Goal: Information Seeking & Learning: Check status

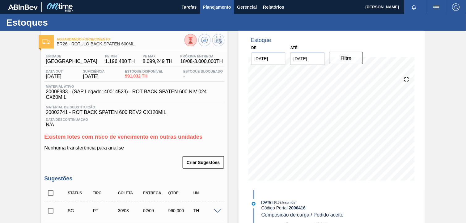
click at [217, 2] on button "Planejamento" at bounding box center [217, 7] width 34 height 14
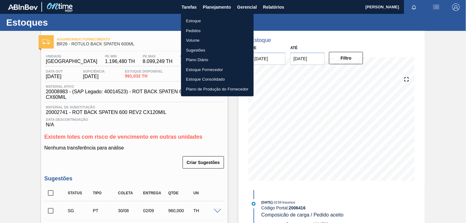
click at [215, 19] on li "Estoque" at bounding box center [217, 21] width 73 height 10
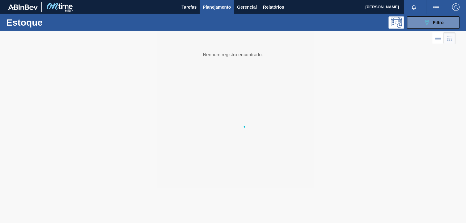
click at [421, 15] on div "Estoque 089F7B8B-B2A5-4AFE-B5C0-19BA573D28AC Filtro" at bounding box center [233, 22] width 466 height 17
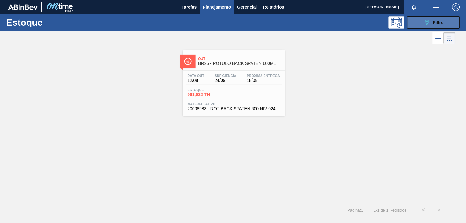
click at [421, 20] on button "089F7B8B-B2A5-4AFE-B5C0-19BA573D28AC Filtro" at bounding box center [433, 22] width 53 height 12
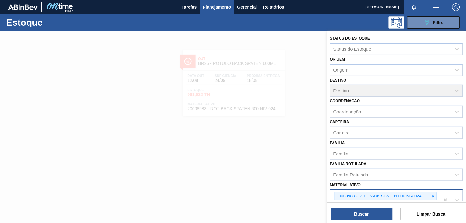
scroll to position [79, 0]
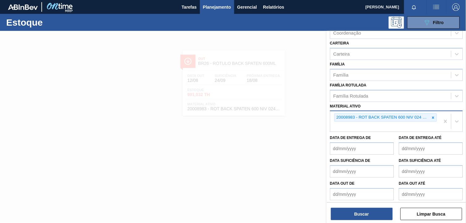
click at [434, 111] on div "20008983 - ROT BACK SPATEN 600 NIV 024 CX60MIL" at bounding box center [385, 121] width 110 height 20
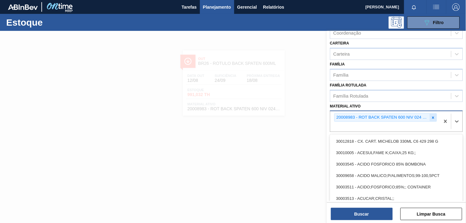
click at [432, 117] on icon at bounding box center [433, 118] width 4 height 4
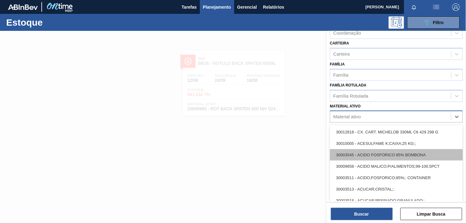
paste ativo "30030032"
type ativo "30030032"
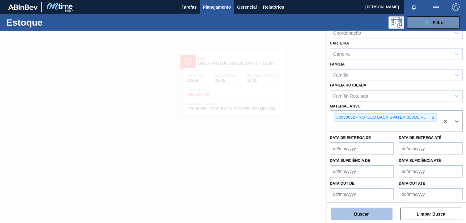
click at [357, 215] on button "Buscar" at bounding box center [362, 214] width 62 height 12
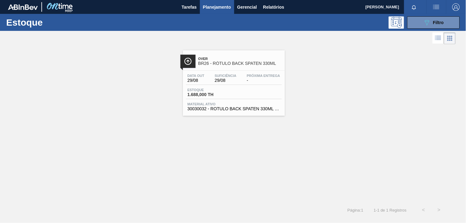
click at [238, 87] on div "Data out 29/08 Suficiência 29/08 Próxima Entrega - [GEOGRAPHIC_DATA] 1.688,000 …" at bounding box center [234, 92] width 102 height 42
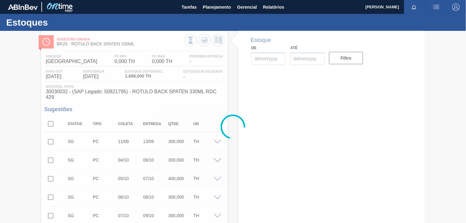
type input "[DATE]"
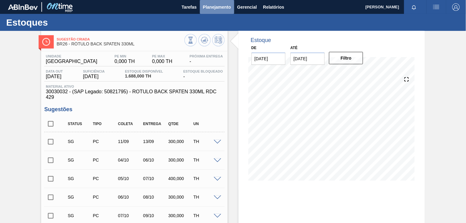
click at [214, 7] on span "Planejamento" at bounding box center [217, 6] width 28 height 7
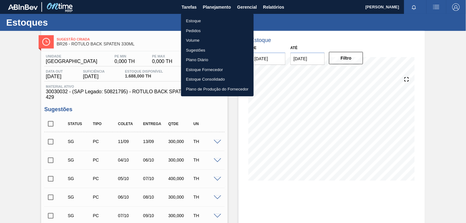
click at [229, 17] on li "Estoque" at bounding box center [217, 21] width 73 height 10
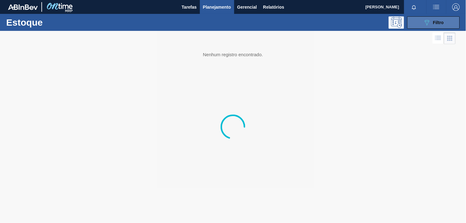
click at [425, 20] on icon "089F7B8B-B2A5-4AFE-B5C0-19BA573D28AC" at bounding box center [426, 22] width 7 height 7
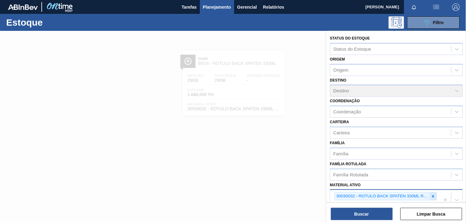
click at [433, 194] on icon at bounding box center [433, 196] width 4 height 4
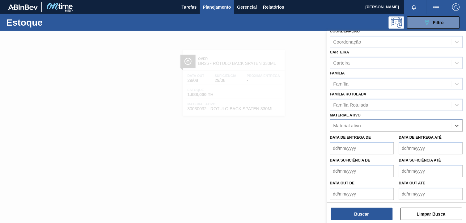
paste ativo "30031280"
type ativo "30031280"
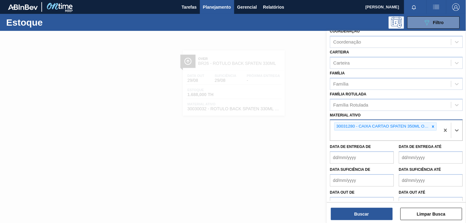
scroll to position [79, 0]
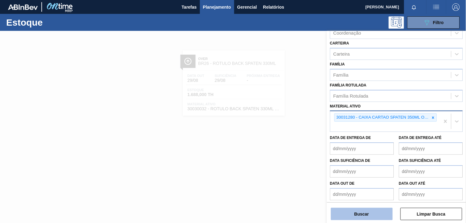
click at [360, 215] on button "Buscar" at bounding box center [362, 214] width 62 height 12
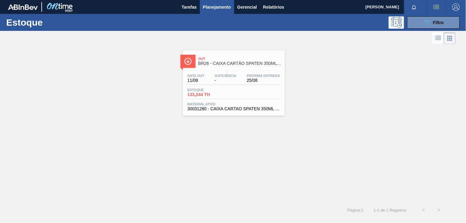
click at [237, 87] on div "Data out 11/08 Suficiência - Próxima Entrega 25/08 Estoque 133,244 TH Material …" at bounding box center [234, 92] width 102 height 42
